Goal: Task Accomplishment & Management: Use online tool/utility

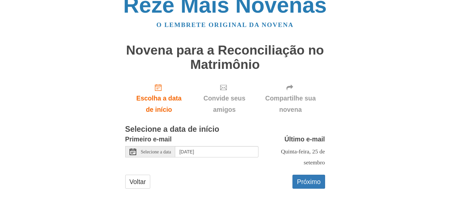
scroll to position [19, 0]
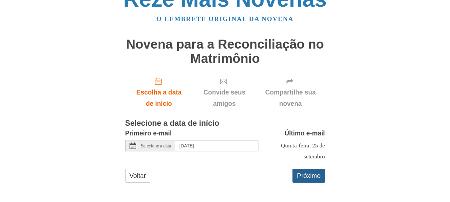
click at [308, 177] on font "Próximo" at bounding box center [309, 175] width 24 height 7
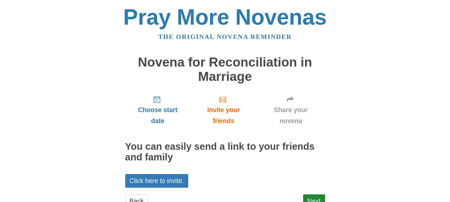
scroll to position [25, 0]
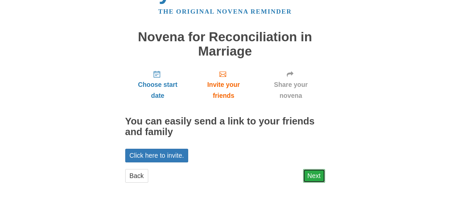
click at [314, 176] on link "Next" at bounding box center [314, 176] width 22 height 14
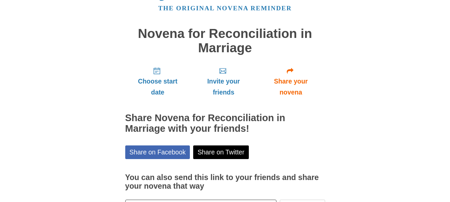
scroll to position [80, 0]
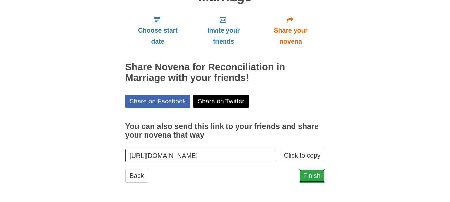
click at [308, 174] on link "Finish" at bounding box center [312, 176] width 26 height 14
